Goal: Information Seeking & Learning: Learn about a topic

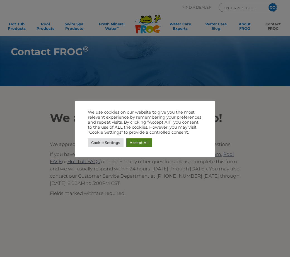
click at [144, 142] on link "Accept All" at bounding box center [139, 143] width 26 height 9
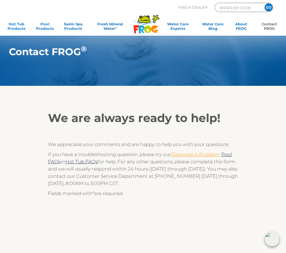
click at [173, 153] on link "Diagnose A Problem," at bounding box center [195, 155] width 49 height 6
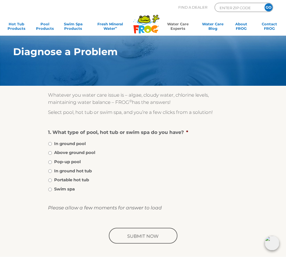
drag, startPoint x: 9, startPoint y: 1, endPoint x: 51, endPoint y: 187, distance: 191.5
click at [51, 187] on li "Swim spa" at bounding box center [143, 189] width 190 height 7
click at [50, 189] on input "Swim spa" at bounding box center [50, 190] width 4 height 4
radio input "true"
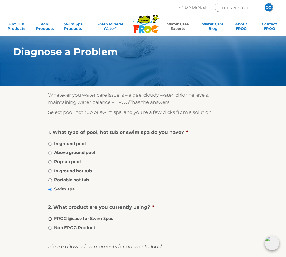
click at [50, 220] on input "FROG @ease for Swim Spas" at bounding box center [50, 220] width 4 height 4
radio input "true"
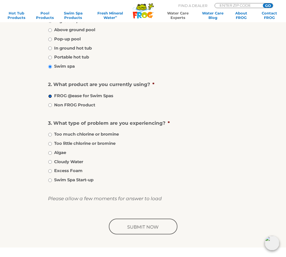
scroll to position [131, 0]
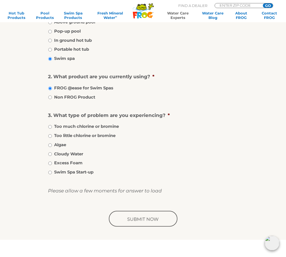
click at [57, 155] on label "Cloudy Water" at bounding box center [68, 154] width 29 height 6
click at [52, 155] on input "Cloudy Water" at bounding box center [50, 155] width 4 height 4
radio input "true"
click at [138, 218] on input "image" at bounding box center [143, 220] width 71 height 18
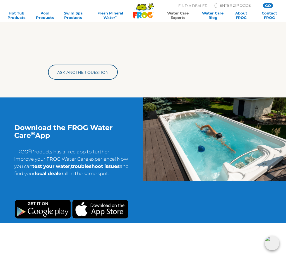
scroll to position [324, 0]
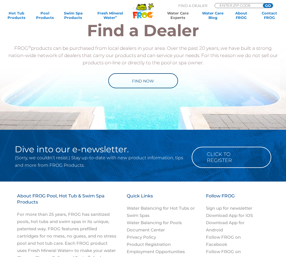
scroll to position [131, 0]
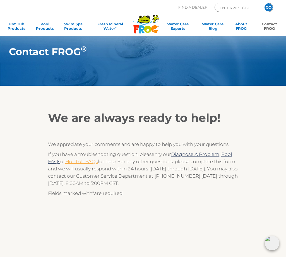
click at [90, 164] on link "Hot Tub FAQs" at bounding box center [81, 162] width 32 height 6
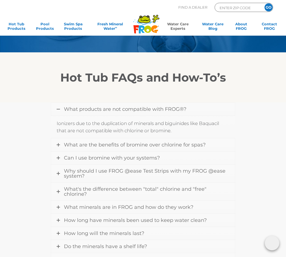
scroll to position [115, 0]
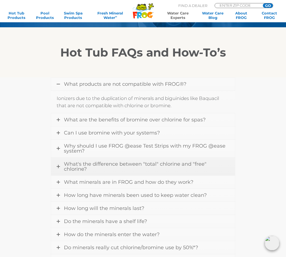
click at [102, 160] on link "What's the difference between "total" chlorine and "free" chlorine?" at bounding box center [143, 167] width 184 height 18
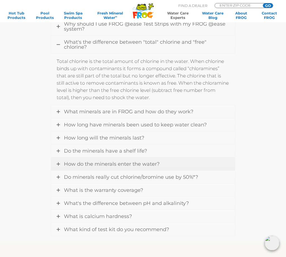
scroll to position [215, 0]
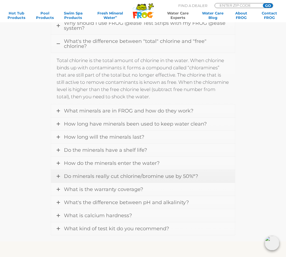
click at [88, 178] on span "Do minerals really cut chlorine/bromine use by 50%*?" at bounding box center [131, 177] width 134 height 6
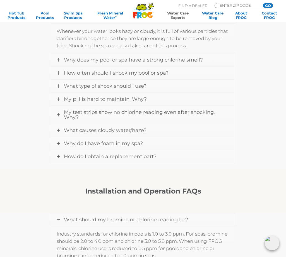
scroll to position [494, 0]
click at [107, 85] on span "What type of shock should I use?" at bounding box center [105, 86] width 83 height 6
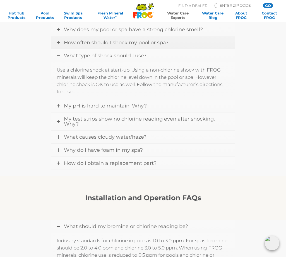
click at [93, 44] on span "How often should I shock my pool or spa?" at bounding box center [116, 43] width 105 height 6
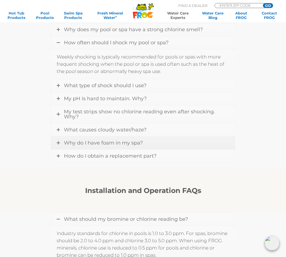
click at [90, 141] on span "Why do I have foam in my spa?" at bounding box center [103, 143] width 79 height 6
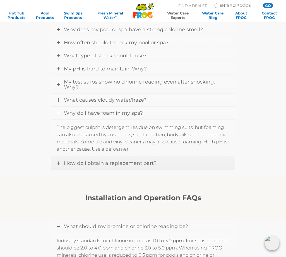
click at [78, 162] on span "How do I obtain a replacement part?" at bounding box center [110, 163] width 93 height 6
